Goal: Task Accomplishment & Management: Use online tool/utility

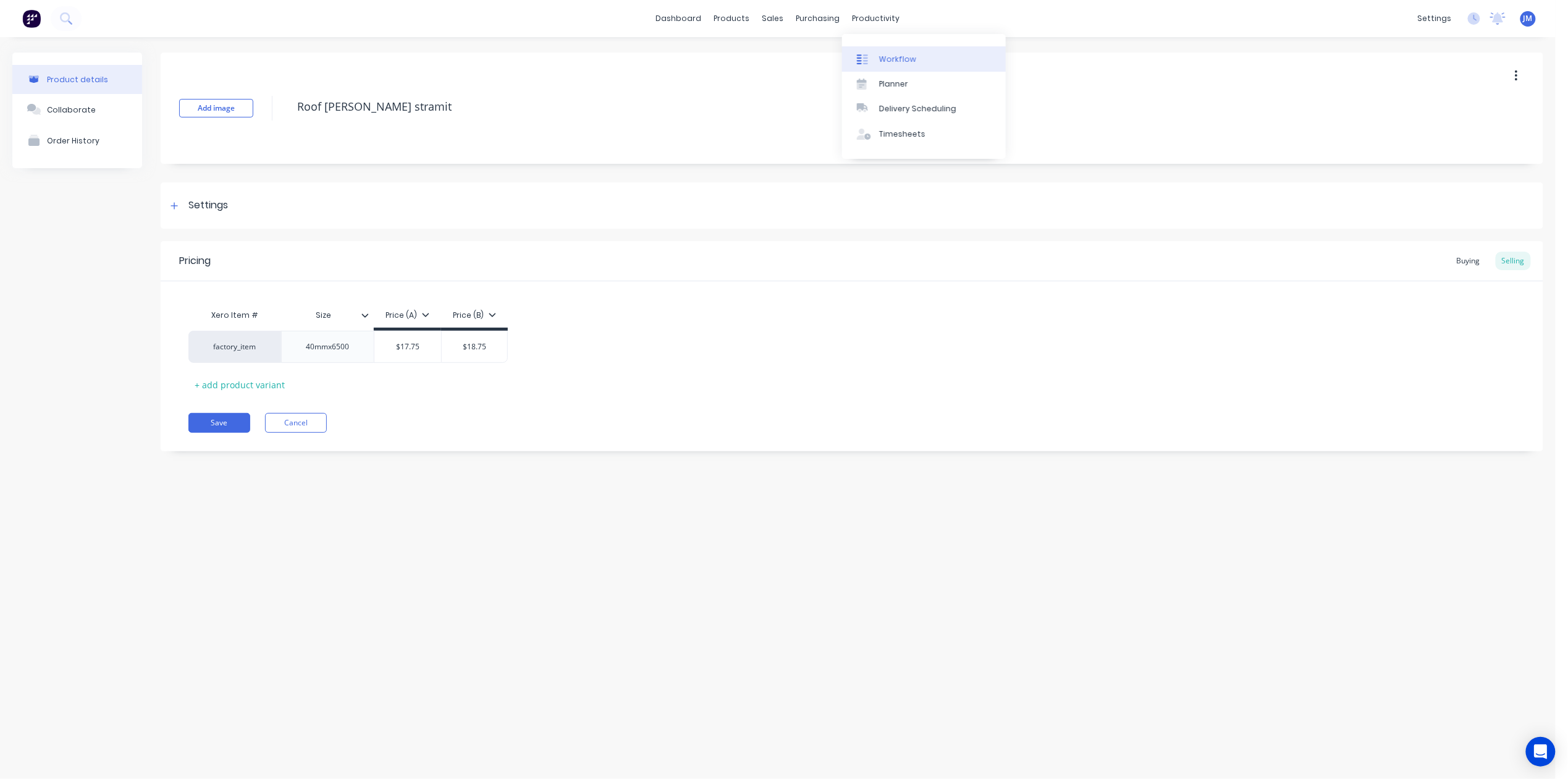
click at [885, 65] on link "Workflow" at bounding box center [924, 58] width 164 height 25
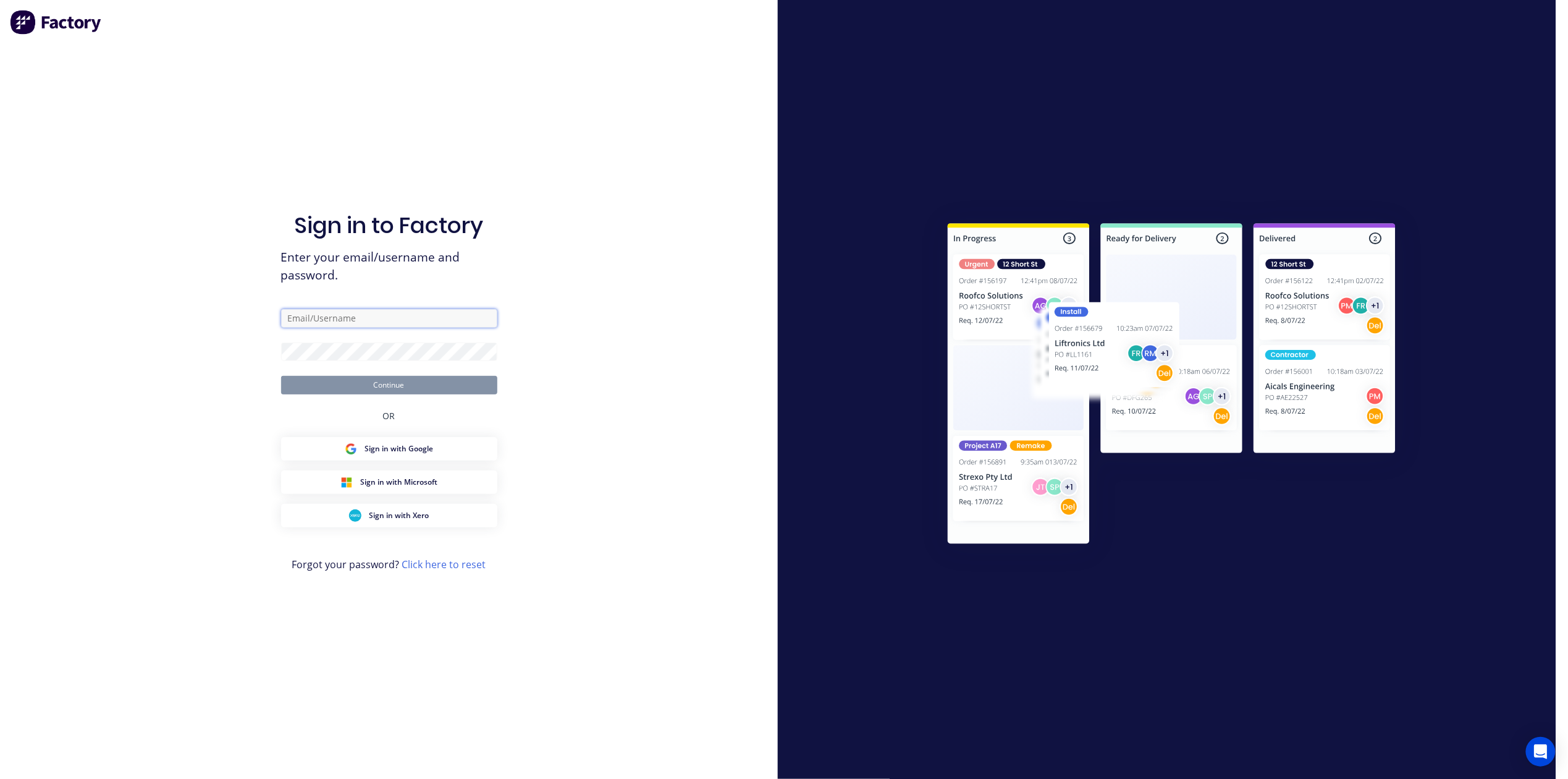
type input "[PERSON_NAME][EMAIL_ADDRESS][PERSON_NAME][DOMAIN_NAME]"
click at [330, 388] on button "Continue" at bounding box center [389, 385] width 216 height 19
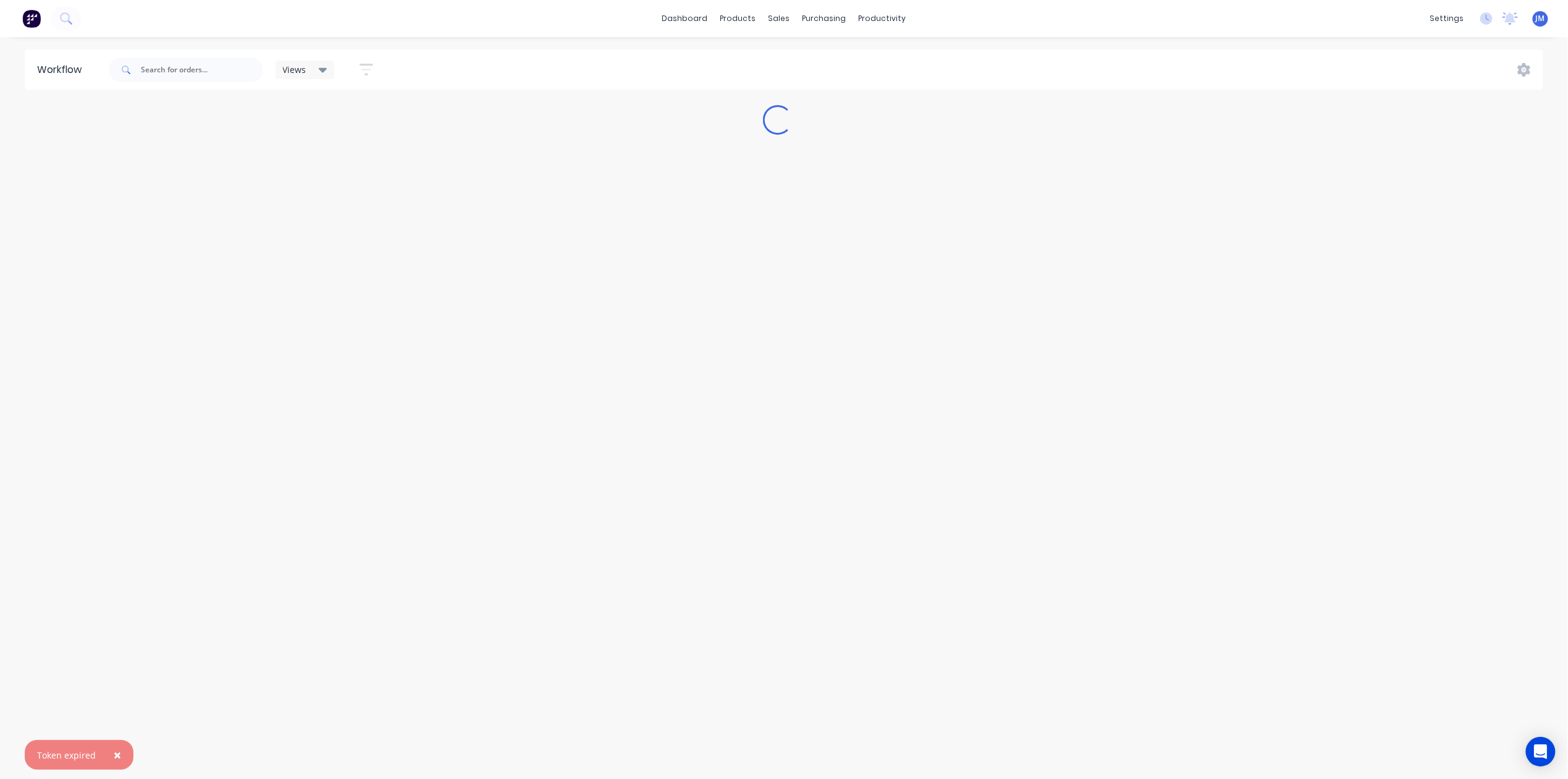
drag, startPoint x: 115, startPoint y: 760, endPoint x: 104, endPoint y: 748, distance: 16.3
click at [115, 759] on span "×" at bounding box center [118, 755] width 8 height 17
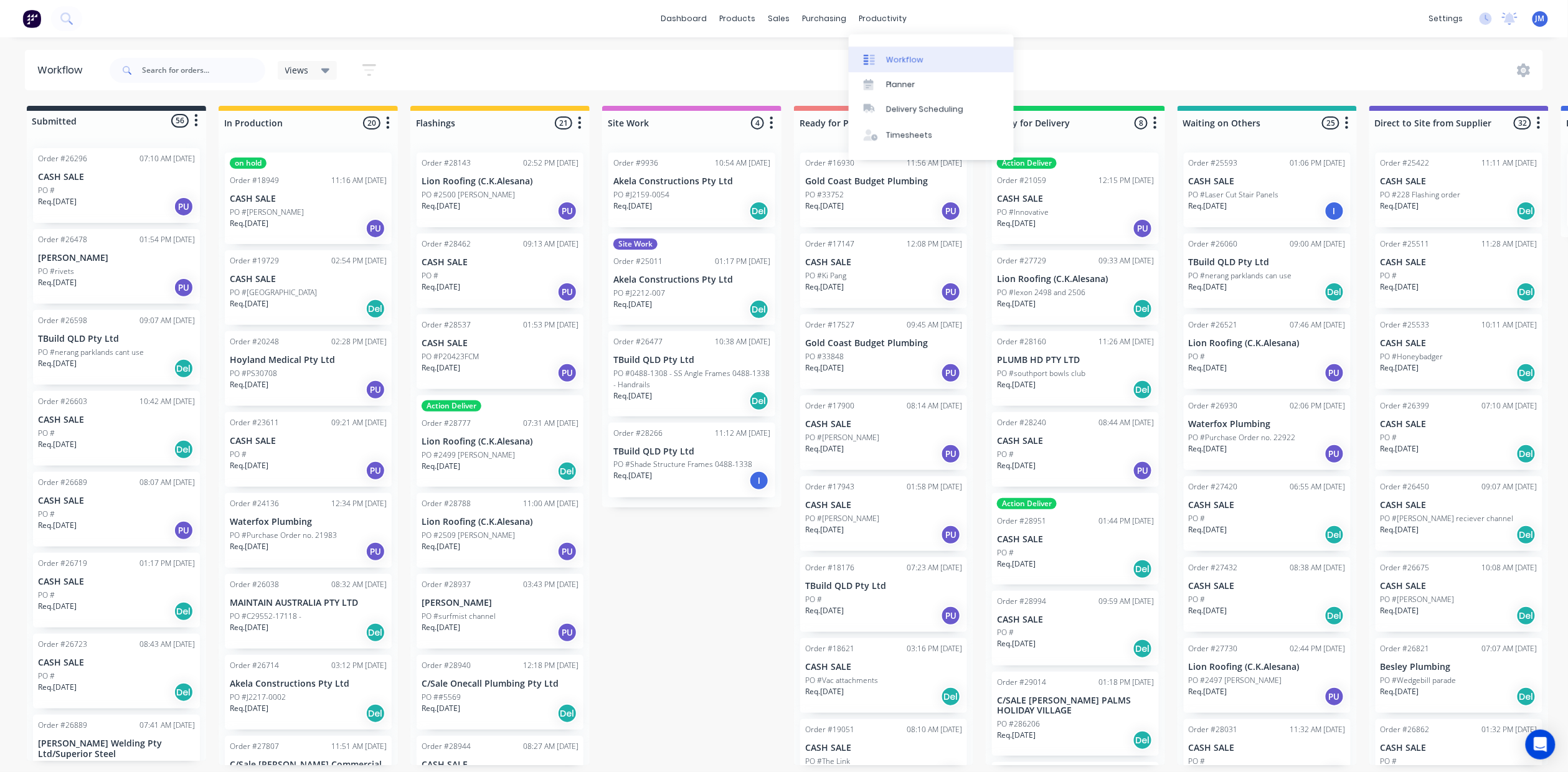
click at [910, 67] on link "Workflow" at bounding box center [931, 59] width 165 height 25
